Goal: Book appointment/travel/reservation

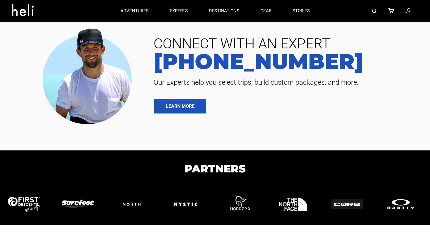
type input "Surf"
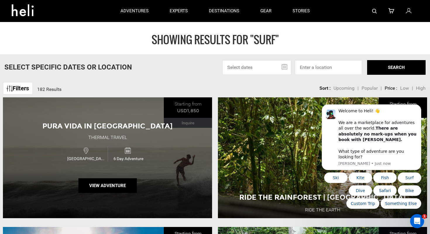
click at [167, 142] on div "Pura Vida in [GEOGRAPHIC_DATA] Thermal Travel [GEOGRAPHIC_DATA] 6 Day Adventure…" at bounding box center [107, 157] width 209 height 121
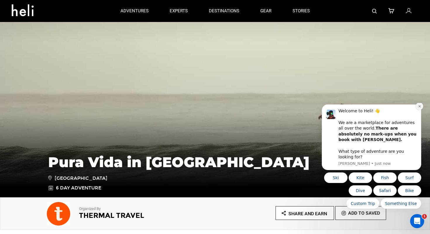
click at [421, 108] on icon "Dismiss notification" at bounding box center [419, 105] width 3 height 3
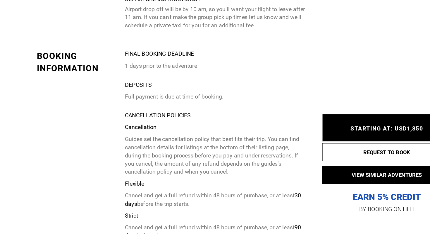
scroll to position [1325, 0]
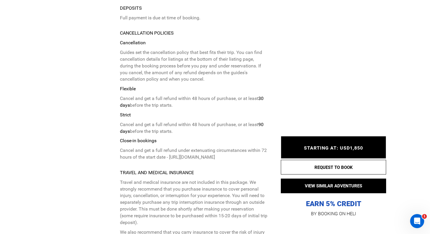
type input "Surf"
